Goal: Browse casually

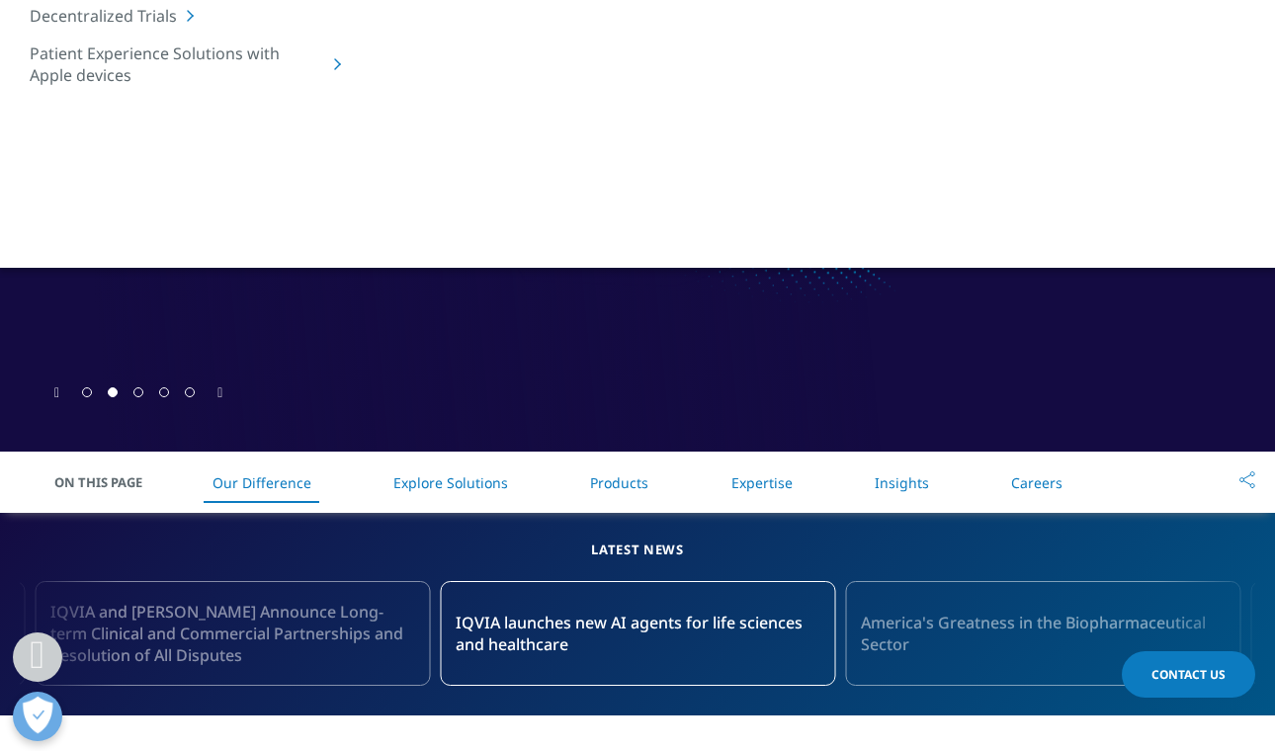
click at [221, 396] on icon "Next slide" at bounding box center [219, 393] width 5 height 14
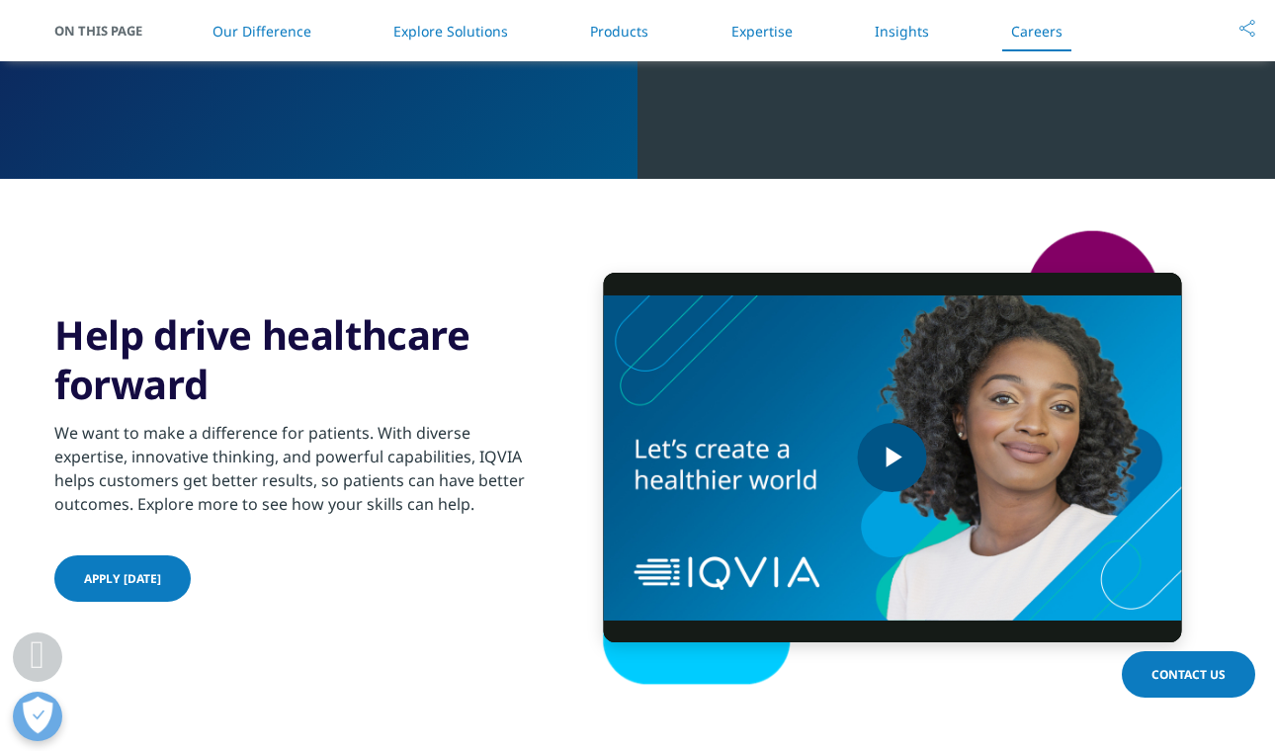
scroll to position [4795, 0]
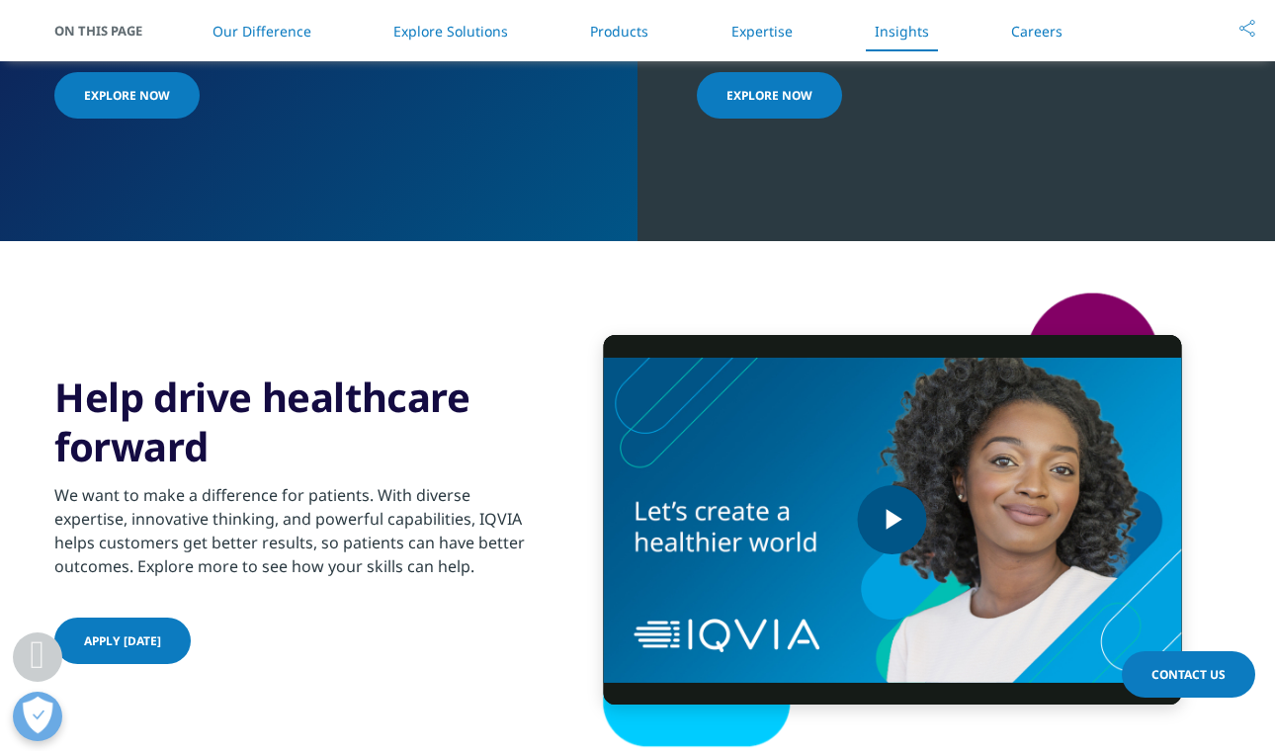
click at [892, 520] on span "Video Player" at bounding box center [892, 520] width 0 height 0
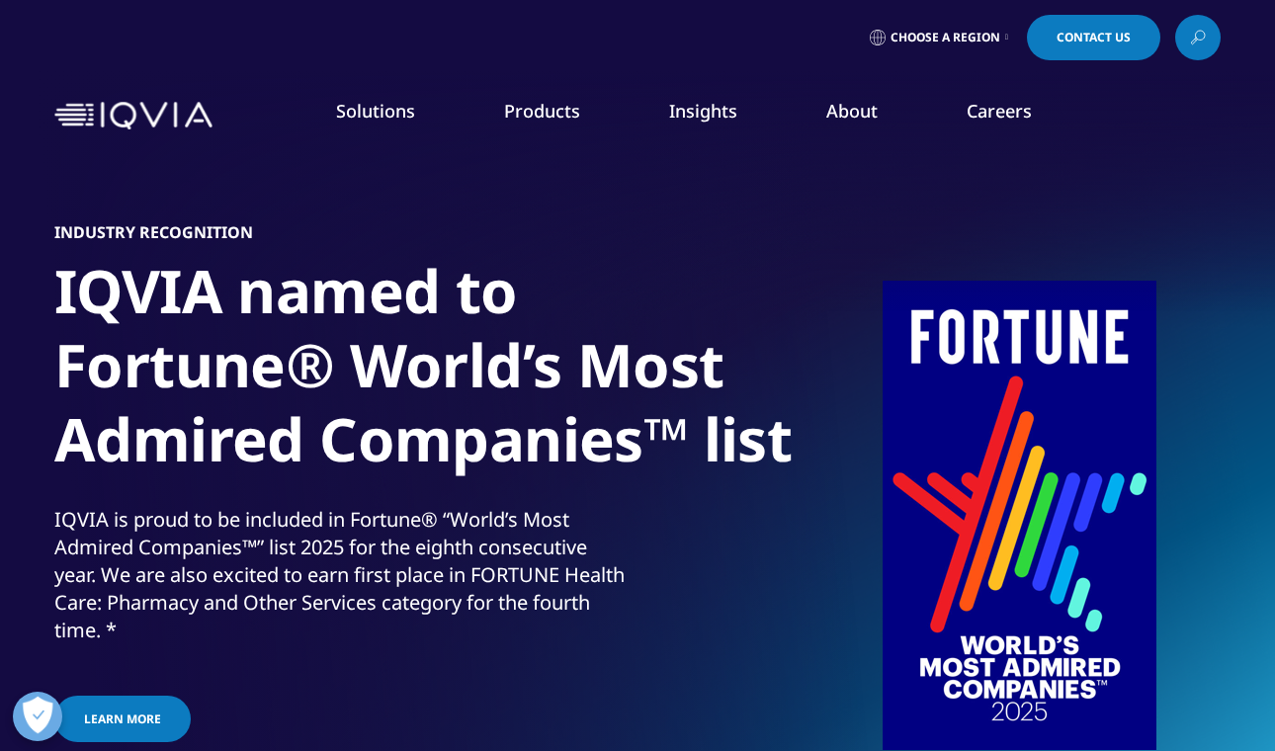
scroll to position [0, 0]
click at [388, 2] on div "Choose a Region Contact Us" at bounding box center [637, 37] width 1275 height 75
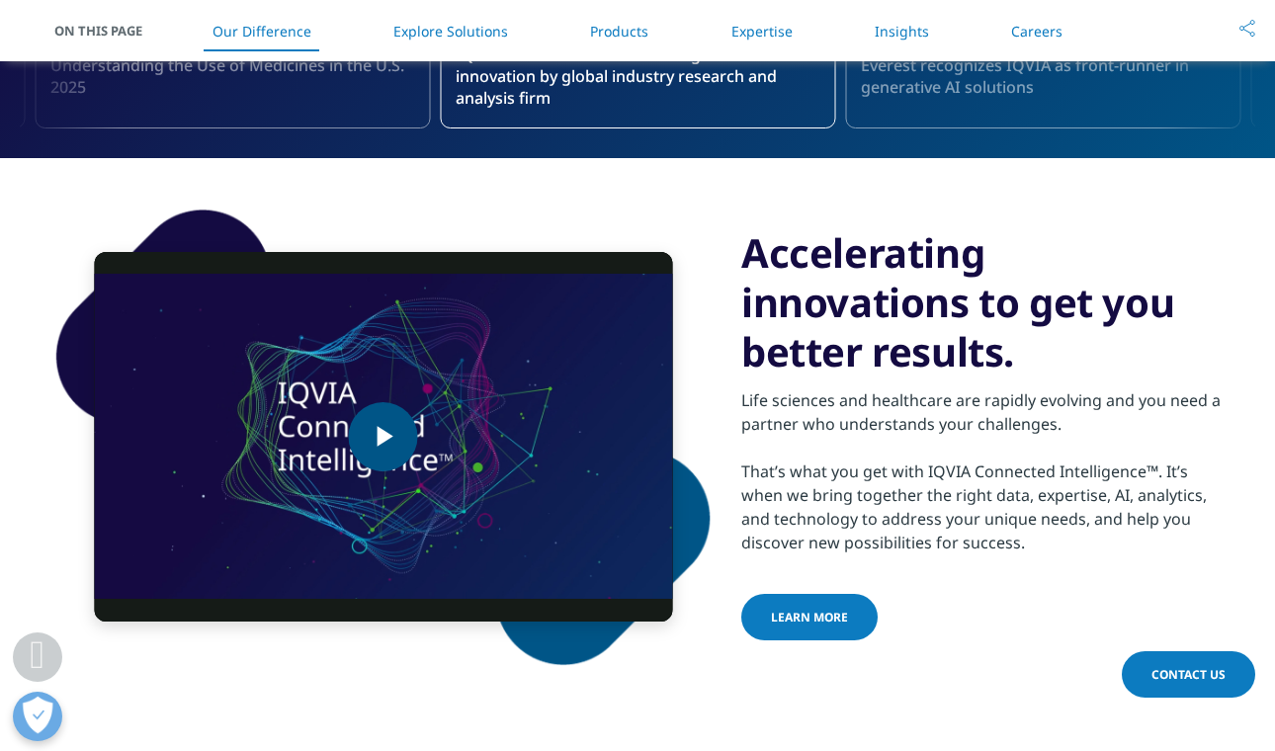
scroll to position [942, 0]
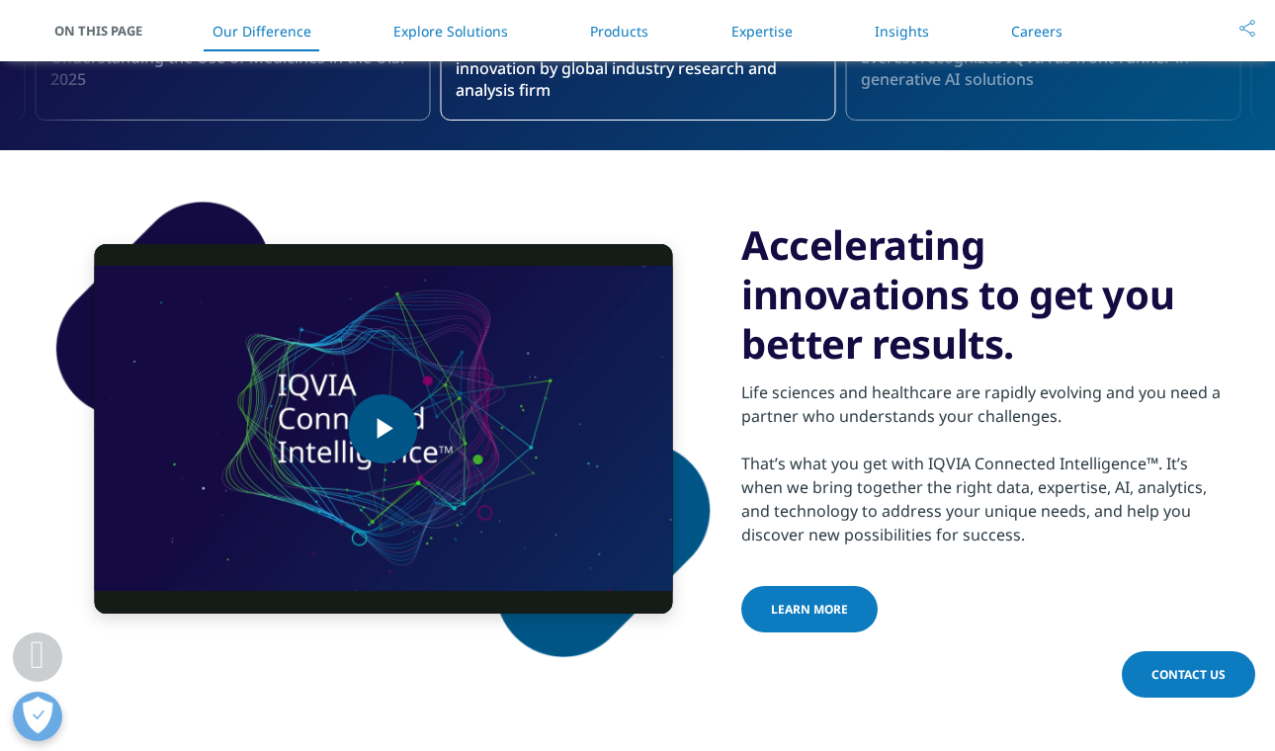
click at [383, 429] on span "Video Player" at bounding box center [383, 429] width 0 height 0
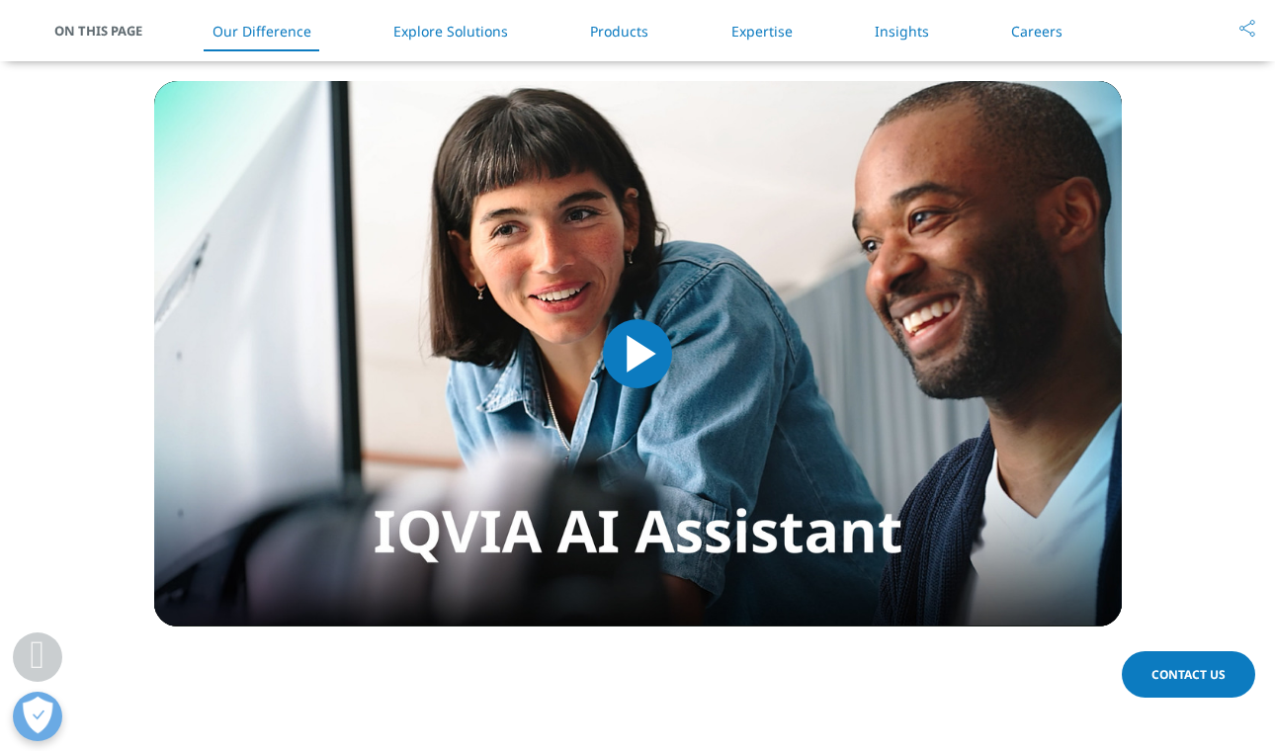
scroll to position [1764, 0]
